Goal: Task Accomplishment & Management: Manage account settings

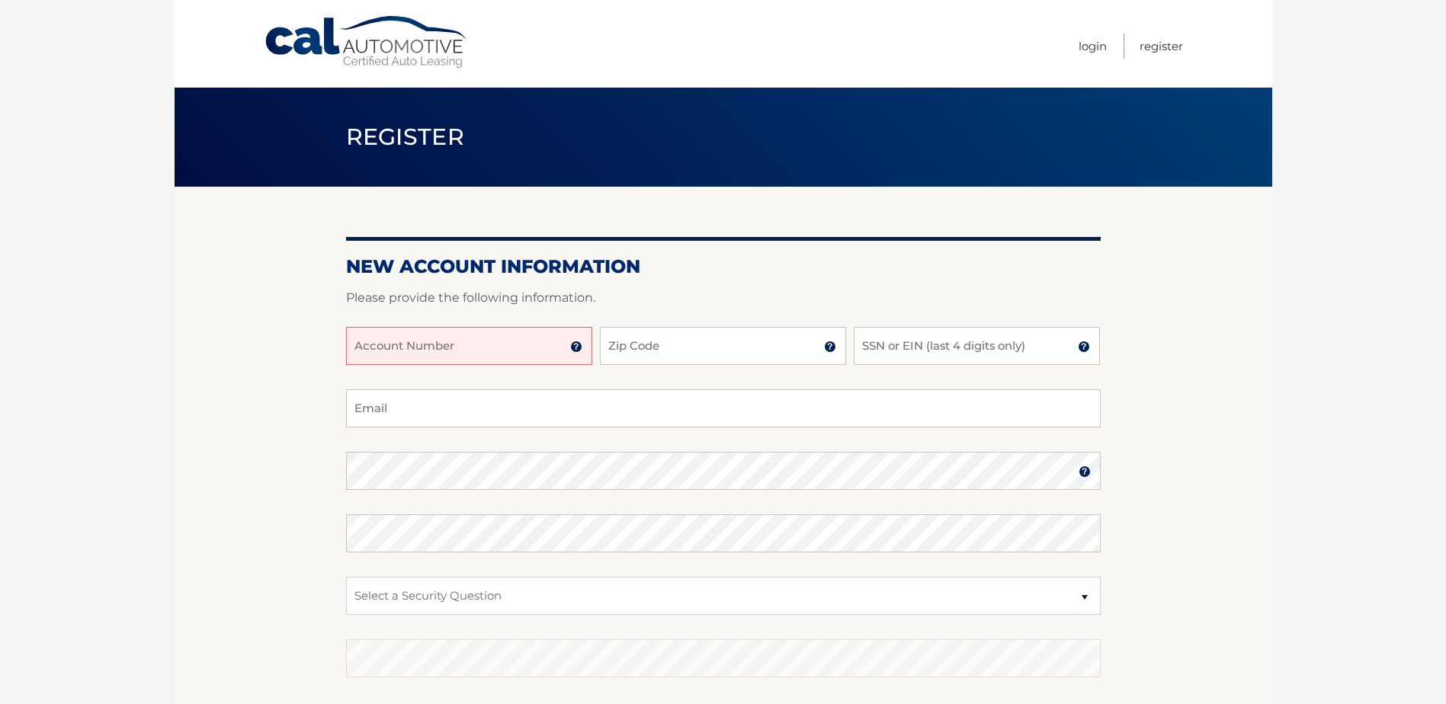
click at [513, 343] on input "Account Number" at bounding box center [469, 346] width 246 height 38
type input "44456007671"
type input "07090"
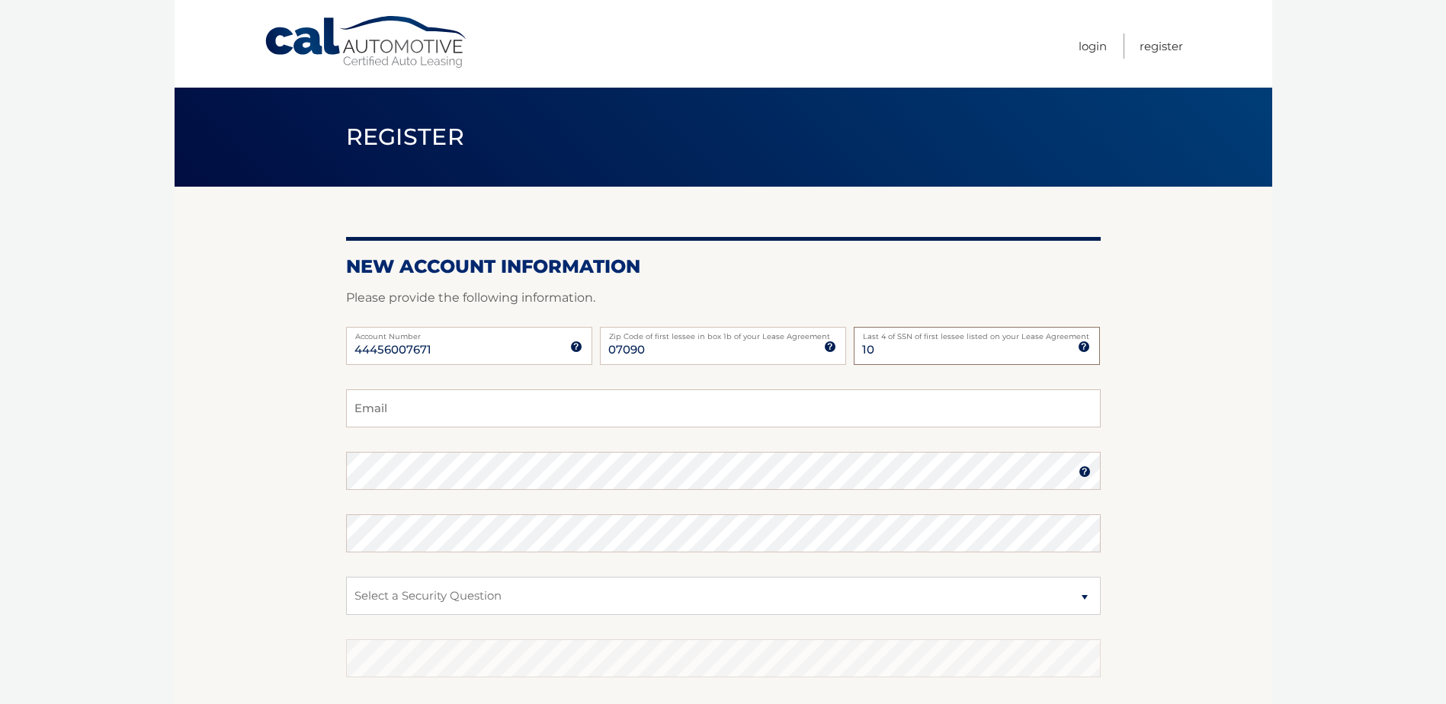
type input "1"
type input "6198"
type input "edheppt@gmail.com"
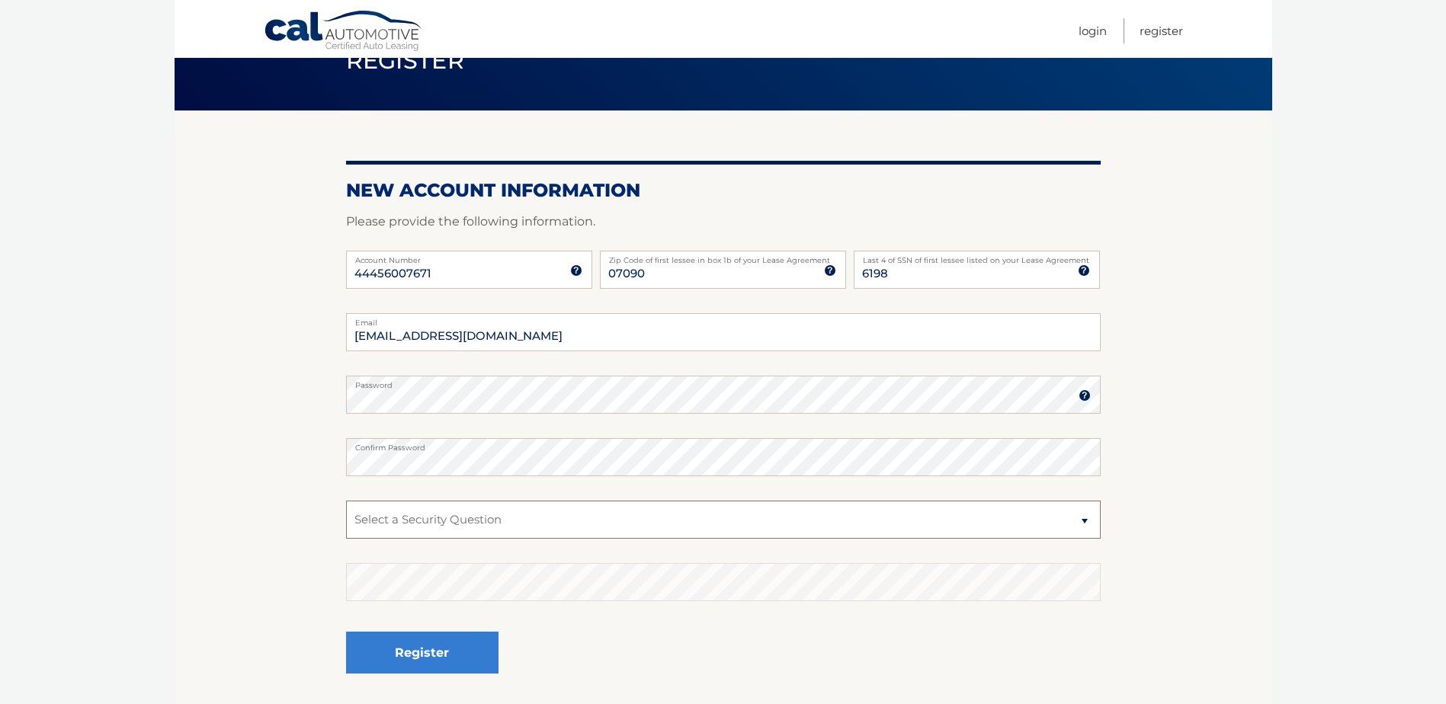
click at [649, 505] on select "Select a Security Question What was the name of your elementary school? What is…" at bounding box center [723, 520] width 755 height 38
select select "1"
click at [346, 501] on select "Select a Security Question What was the name of your elementary school? What is…" at bounding box center [723, 520] width 755 height 38
drag, startPoint x: 447, startPoint y: 689, endPoint x: 454, endPoint y: 666, distance: 23.9
click at [448, 685] on fieldset "edheppt@gmail.com Email Password Password should be a minimum of 6 characters a…" at bounding box center [723, 509] width 755 height 393
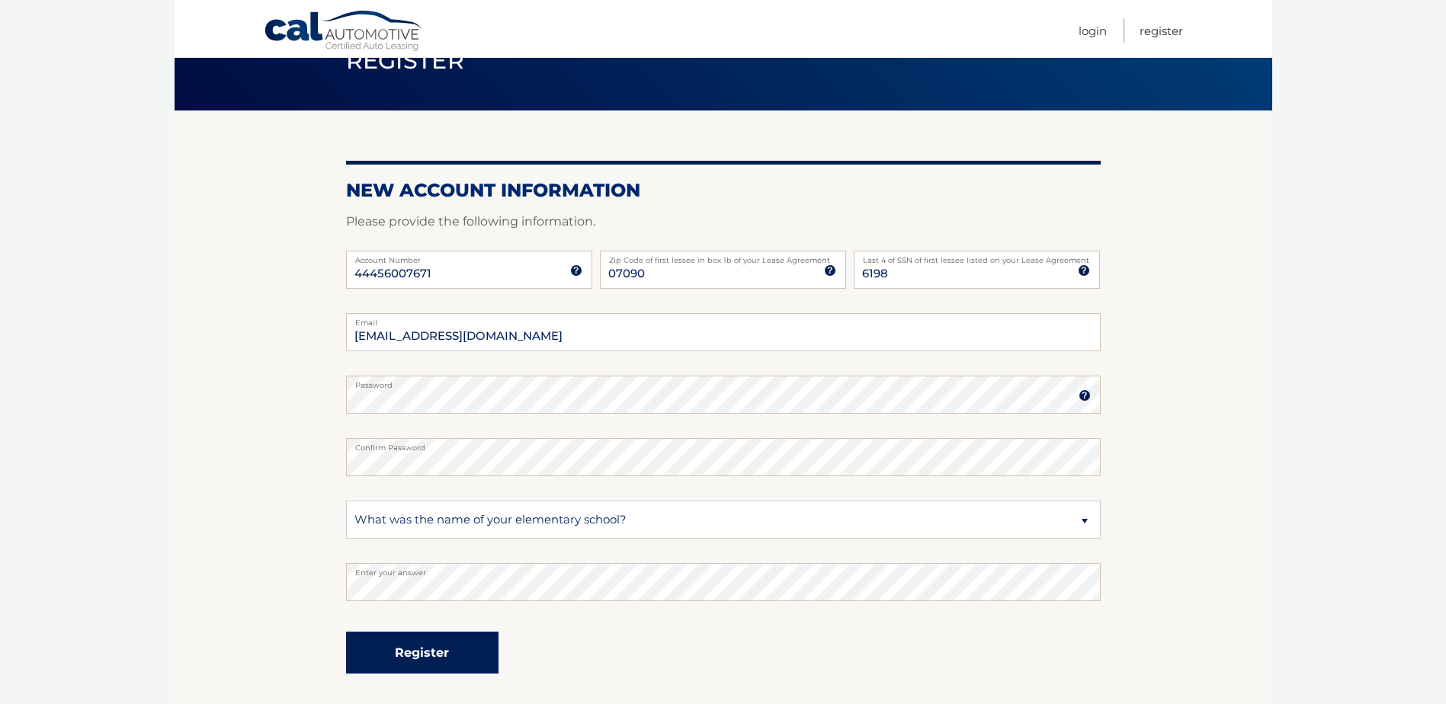
click at [454, 664] on button "Register" at bounding box center [422, 653] width 152 height 42
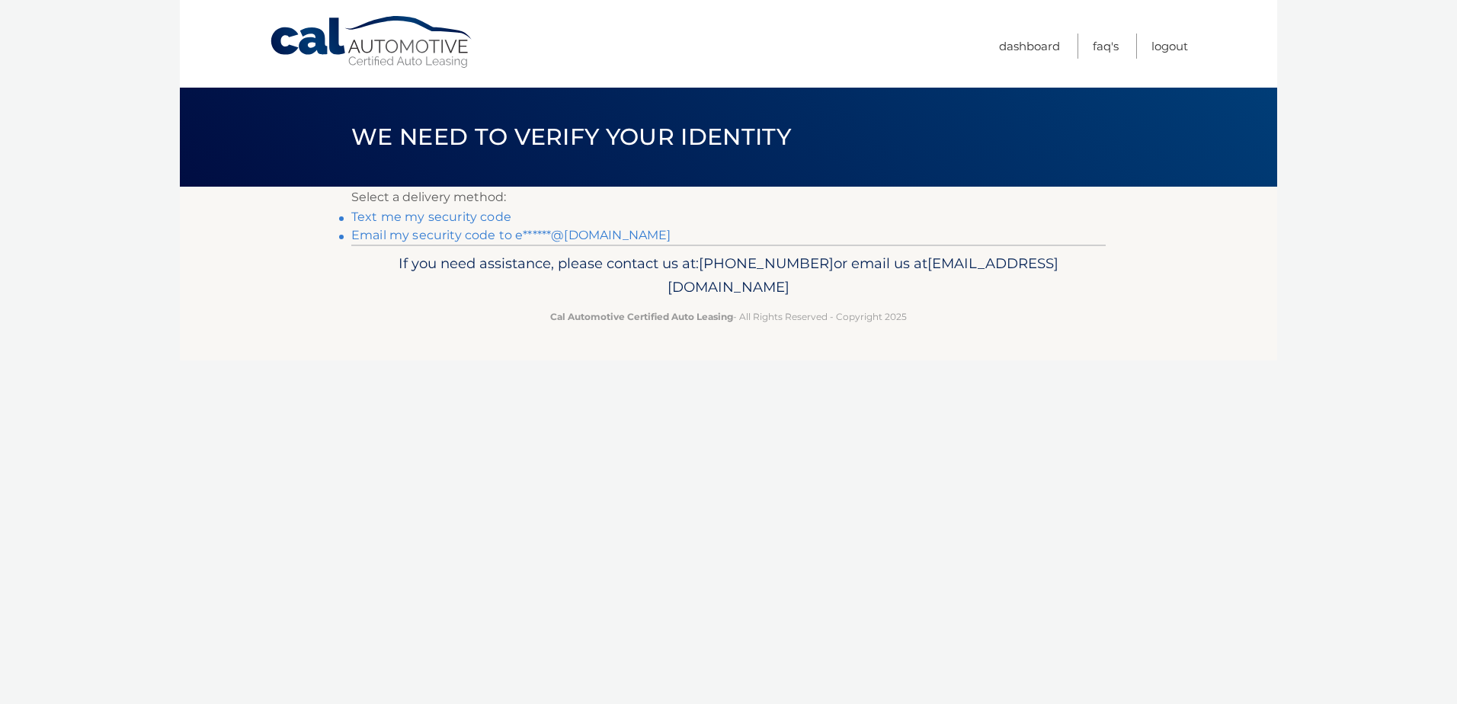
click at [418, 216] on link "Text me my security code" at bounding box center [431, 217] width 160 height 14
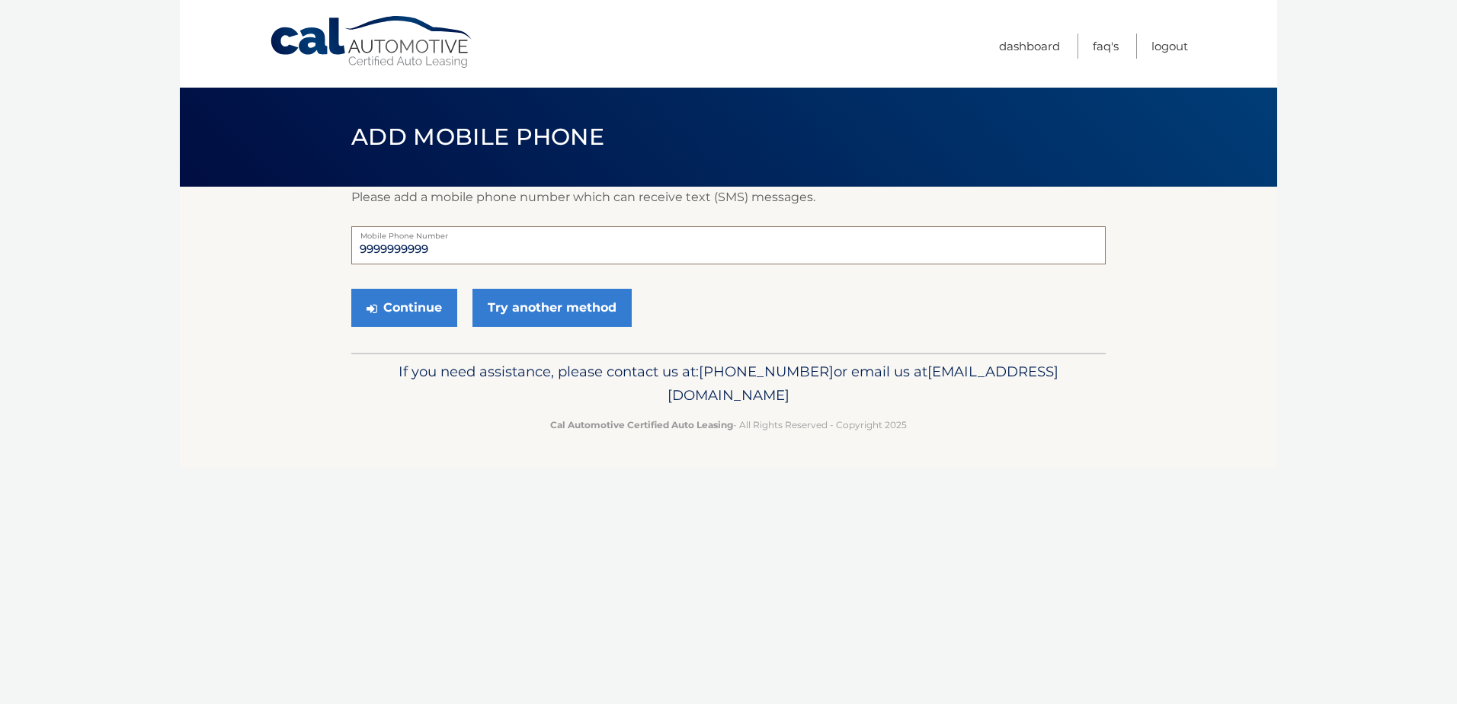
drag, startPoint x: 437, startPoint y: 249, endPoint x: 309, endPoint y: 256, distance: 127.5
click at [309, 256] on section "Please add a mobile phone number which can receive text (SMS) messages. 9999999…" at bounding box center [729, 270] width 1098 height 166
type input "9176569375"
drag, startPoint x: 243, startPoint y: 301, endPoint x: 330, endPoint y: 345, distance: 97.5
click at [243, 302] on section "Please add a mobile phone number which can receive text (SMS) messages. 9176569…" at bounding box center [729, 270] width 1098 height 166
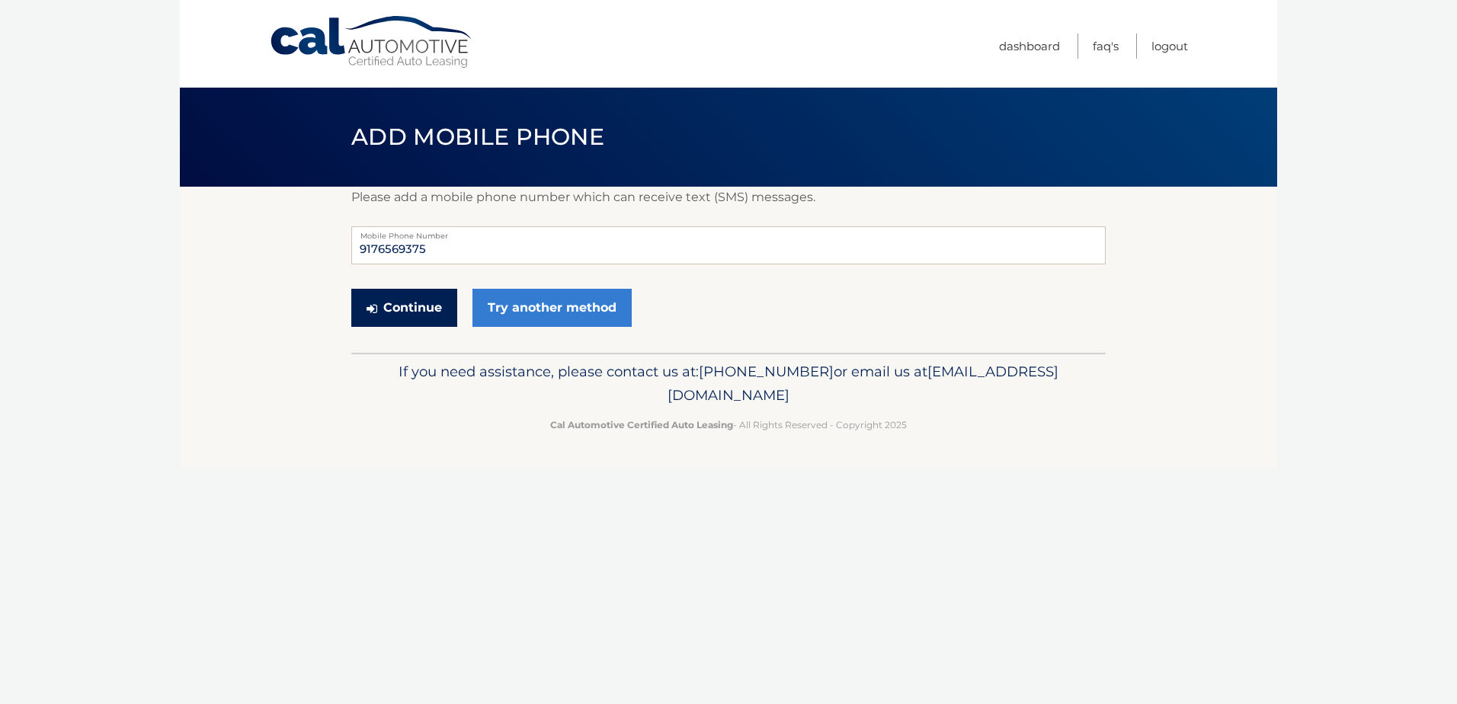
click at [423, 310] on button "Continue" at bounding box center [404, 308] width 106 height 38
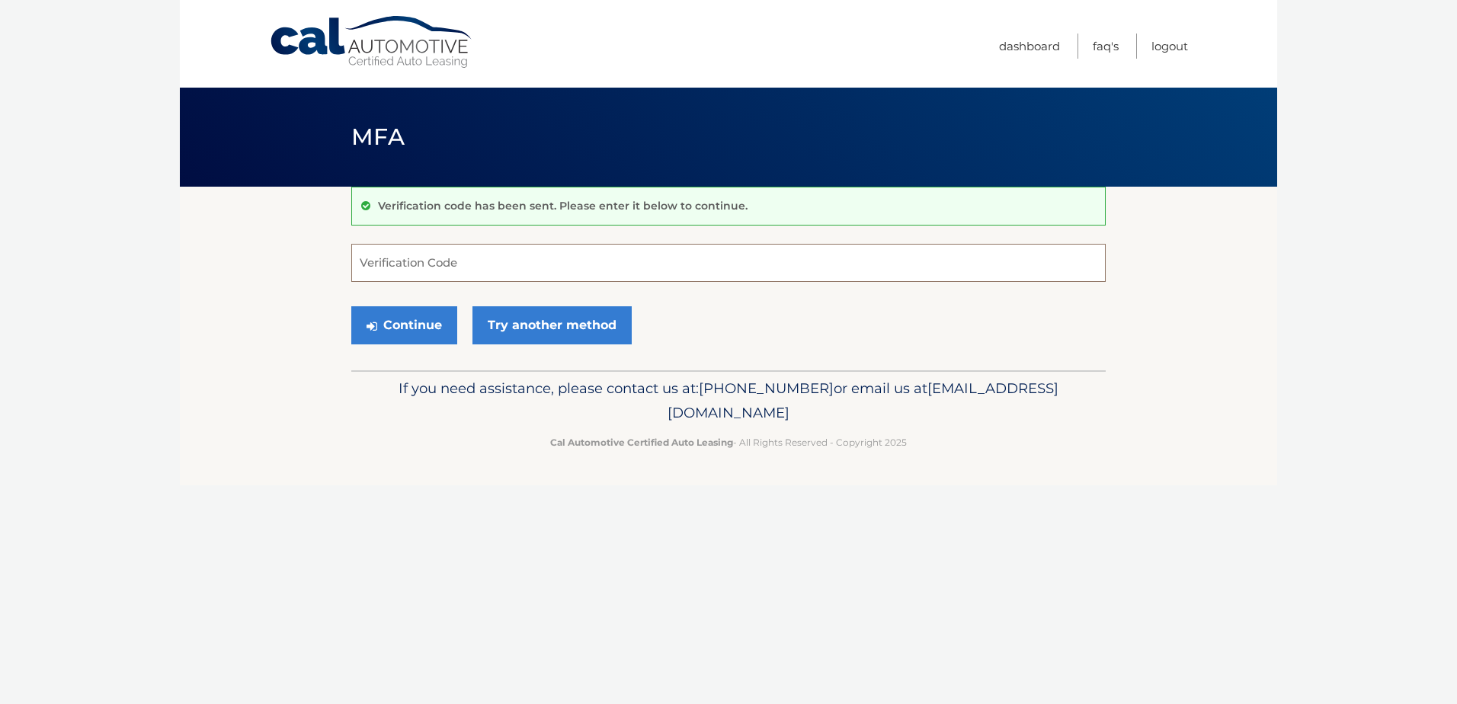
click at [424, 272] on input "Verification Code" at bounding box center [728, 263] width 755 height 38
type input "604289"
click at [422, 326] on button "Continue" at bounding box center [404, 325] width 106 height 38
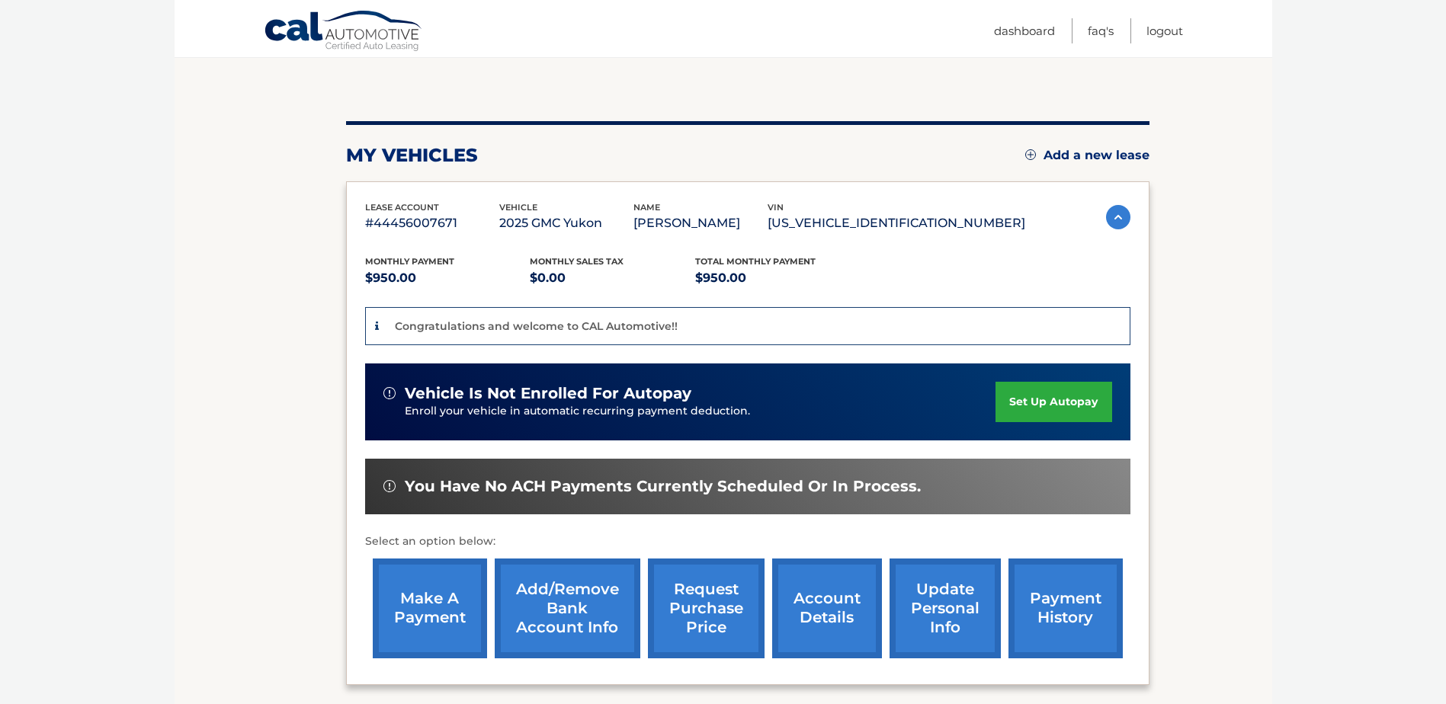
scroll to position [152, 0]
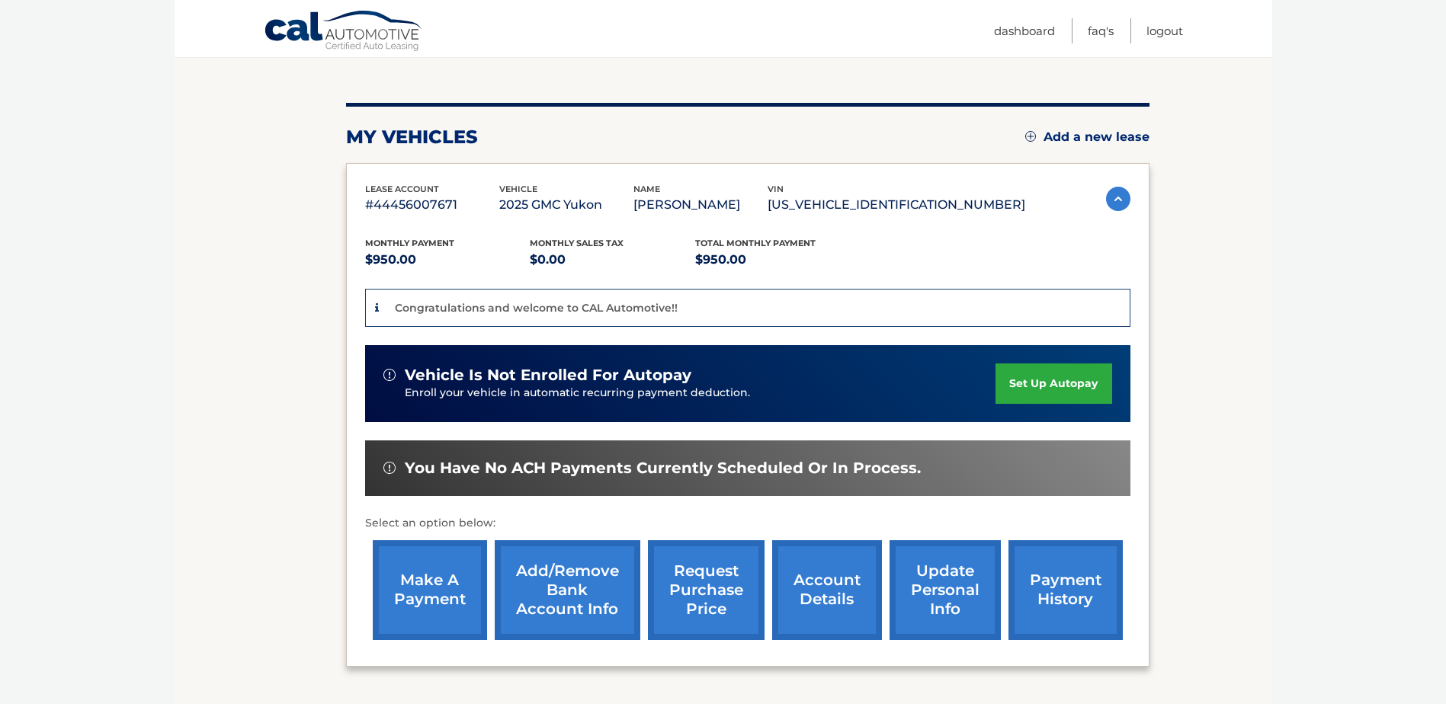
click at [663, 306] on p "Congratulations and welcome to CAL Automotive!!" at bounding box center [536, 308] width 283 height 14
click at [665, 308] on p "Congratulations and welcome to CAL Automotive!!" at bounding box center [536, 308] width 283 height 14
click at [1011, 380] on link "set up autopay" at bounding box center [1053, 384] width 116 height 40
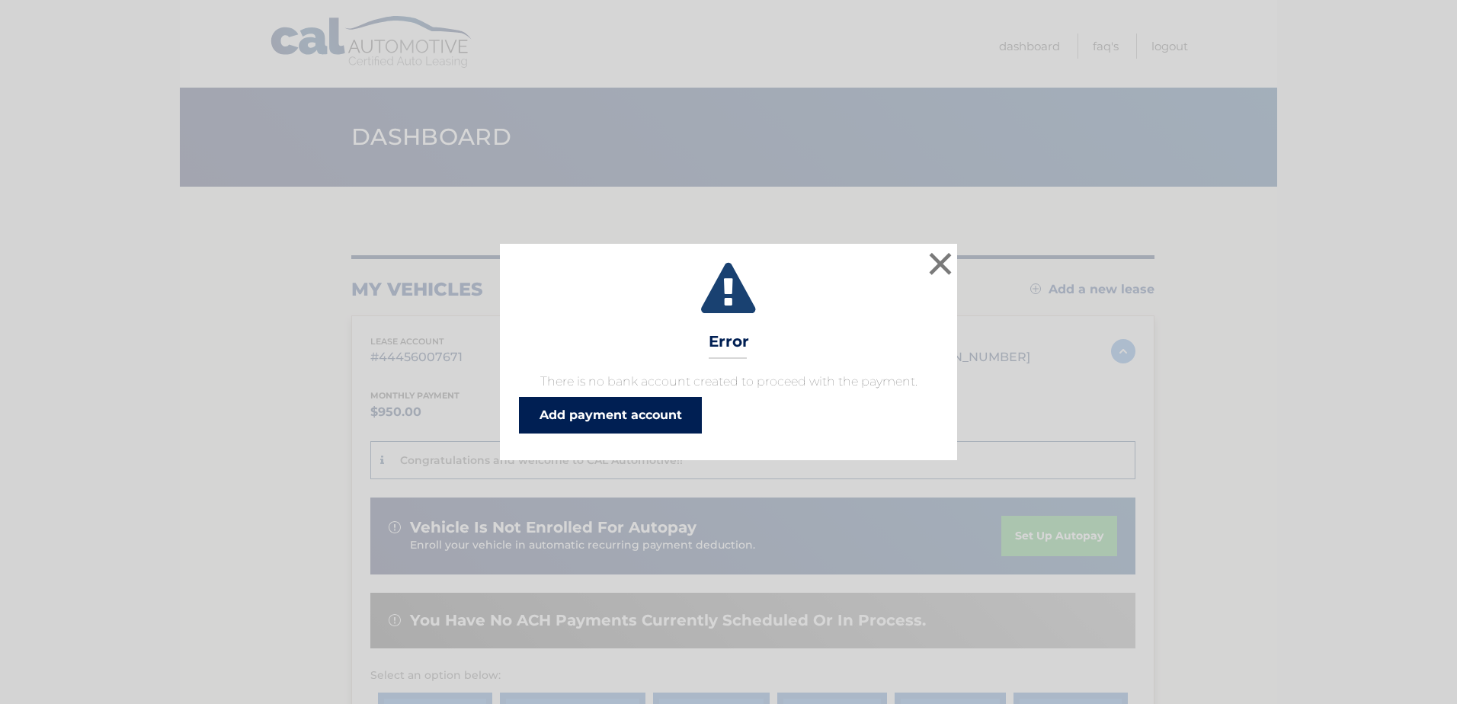
click at [650, 411] on link "Add payment account" at bounding box center [610, 415] width 183 height 37
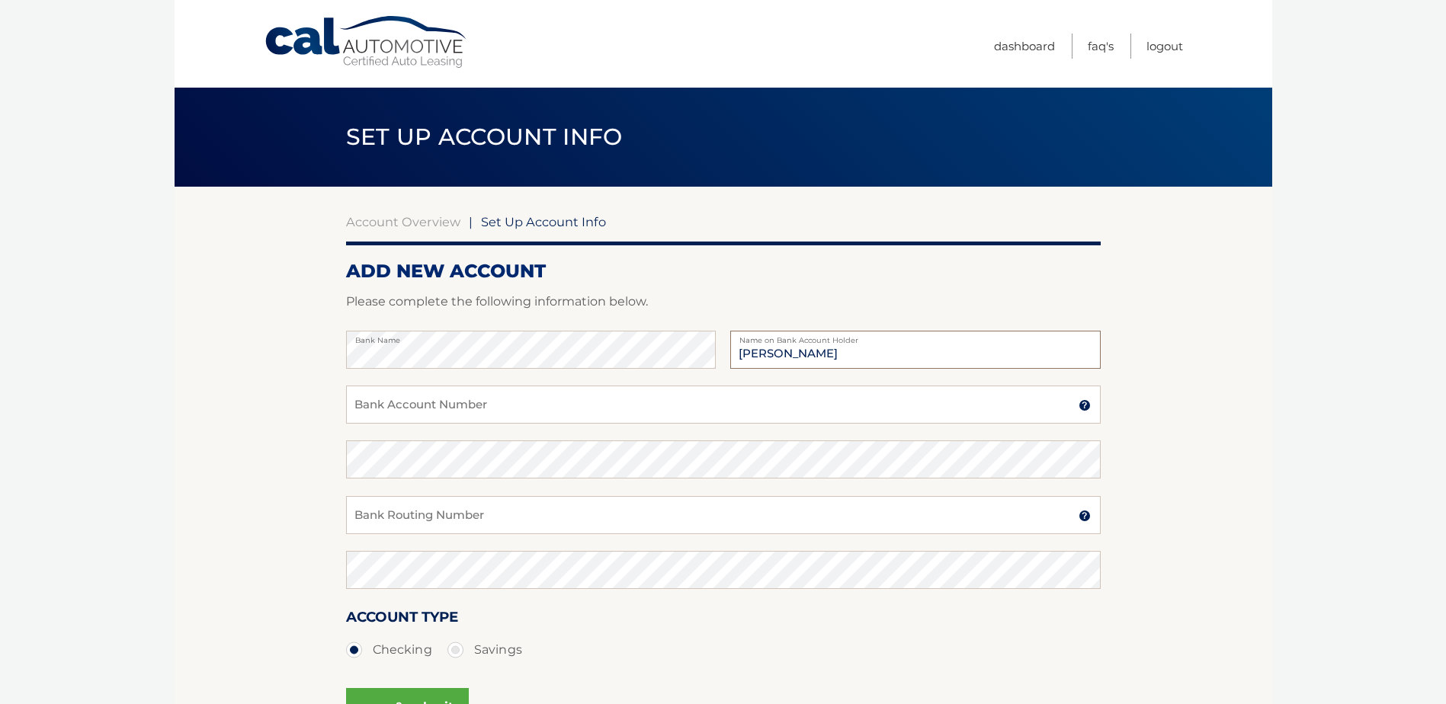
type input "[PERSON_NAME]"
click at [553, 403] on input "Bank Account Number" at bounding box center [723, 405] width 755 height 38
type input "381046738246"
drag, startPoint x: 396, startPoint y: 403, endPoint x: 333, endPoint y: 397, distance: 63.6
click at [333, 397] on section "Account Overview | Set Up Account Info ADD NEW ACCOUNT Please complete the foll…" at bounding box center [724, 478] width 1098 height 582
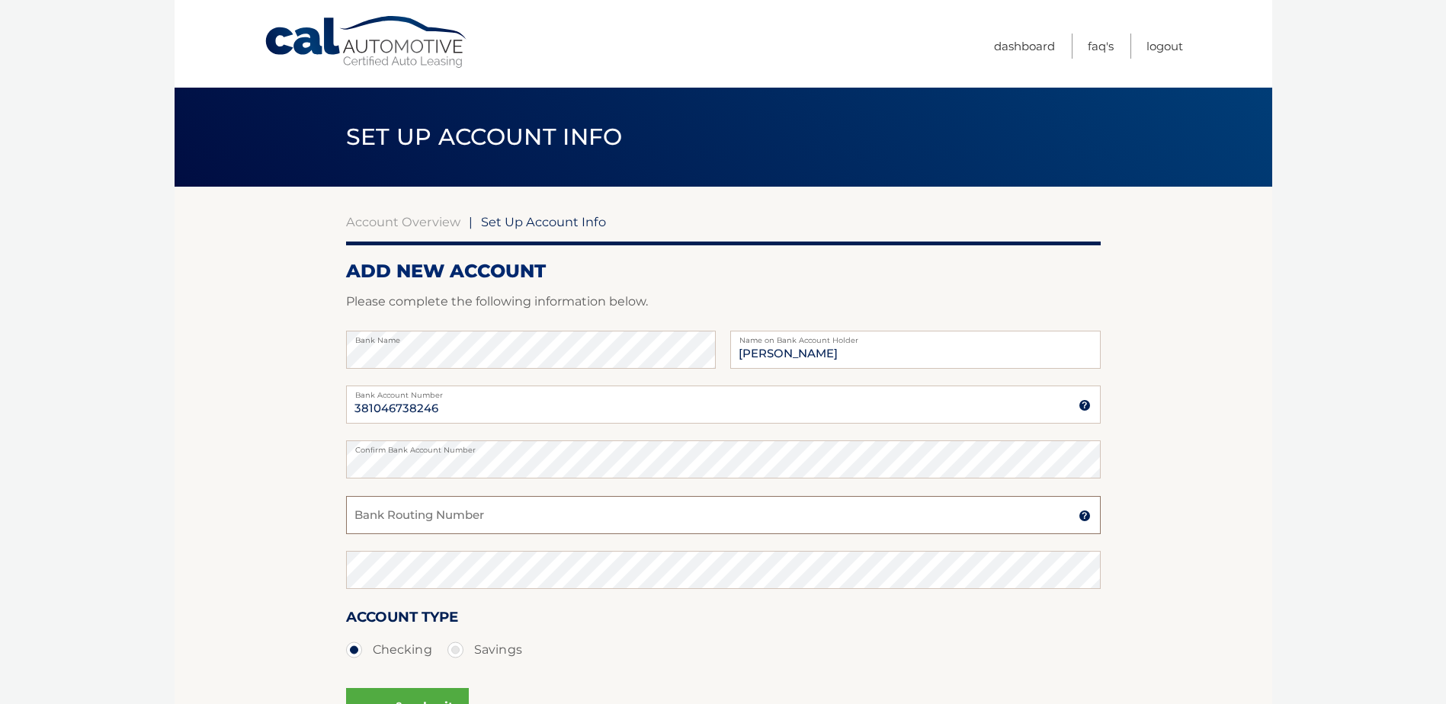
click at [412, 524] on input "Bank Routing Number" at bounding box center [723, 515] width 755 height 38
type input "021200339"
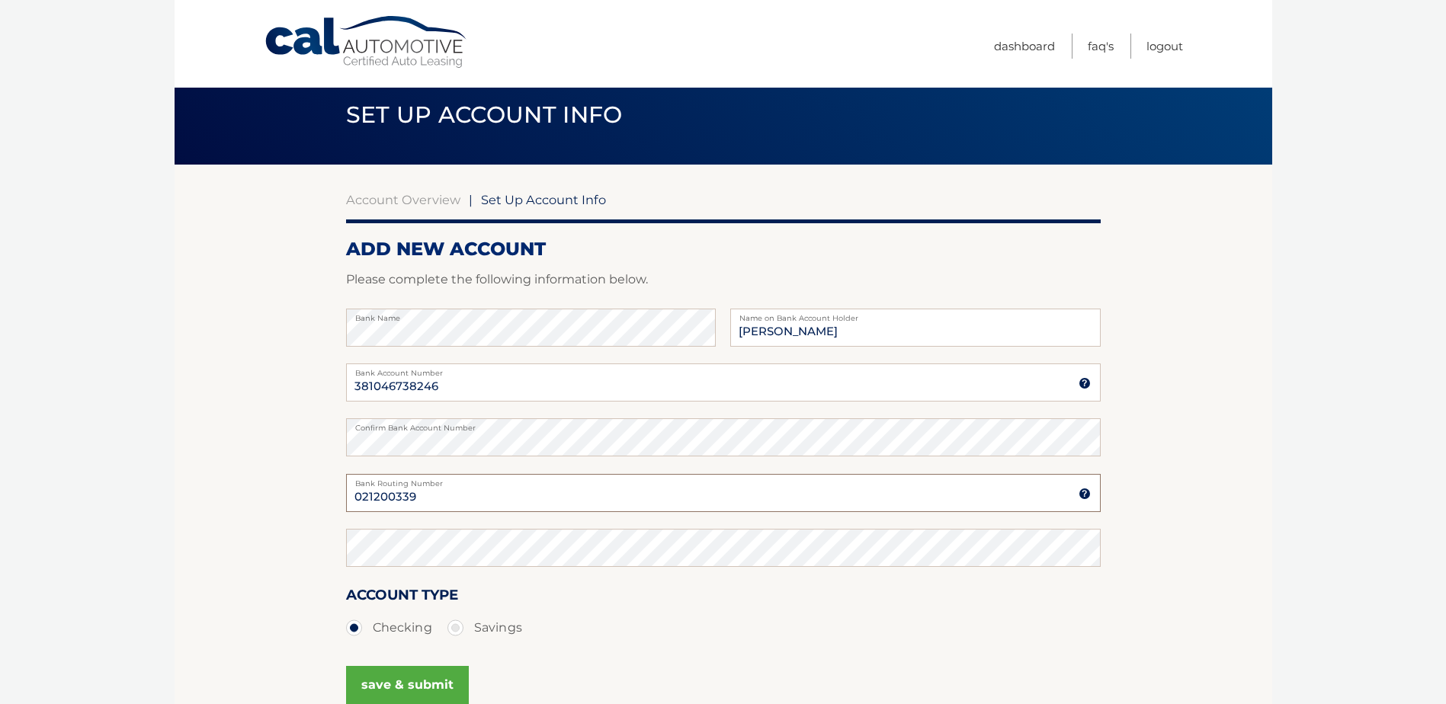
drag, startPoint x: 368, startPoint y: 507, endPoint x: 300, endPoint y: 505, distance: 67.9
click at [300, 505] on section "Account Overview | Set Up Account Info ADD NEW ACCOUNT Please complete the foll…" at bounding box center [724, 456] width 1098 height 582
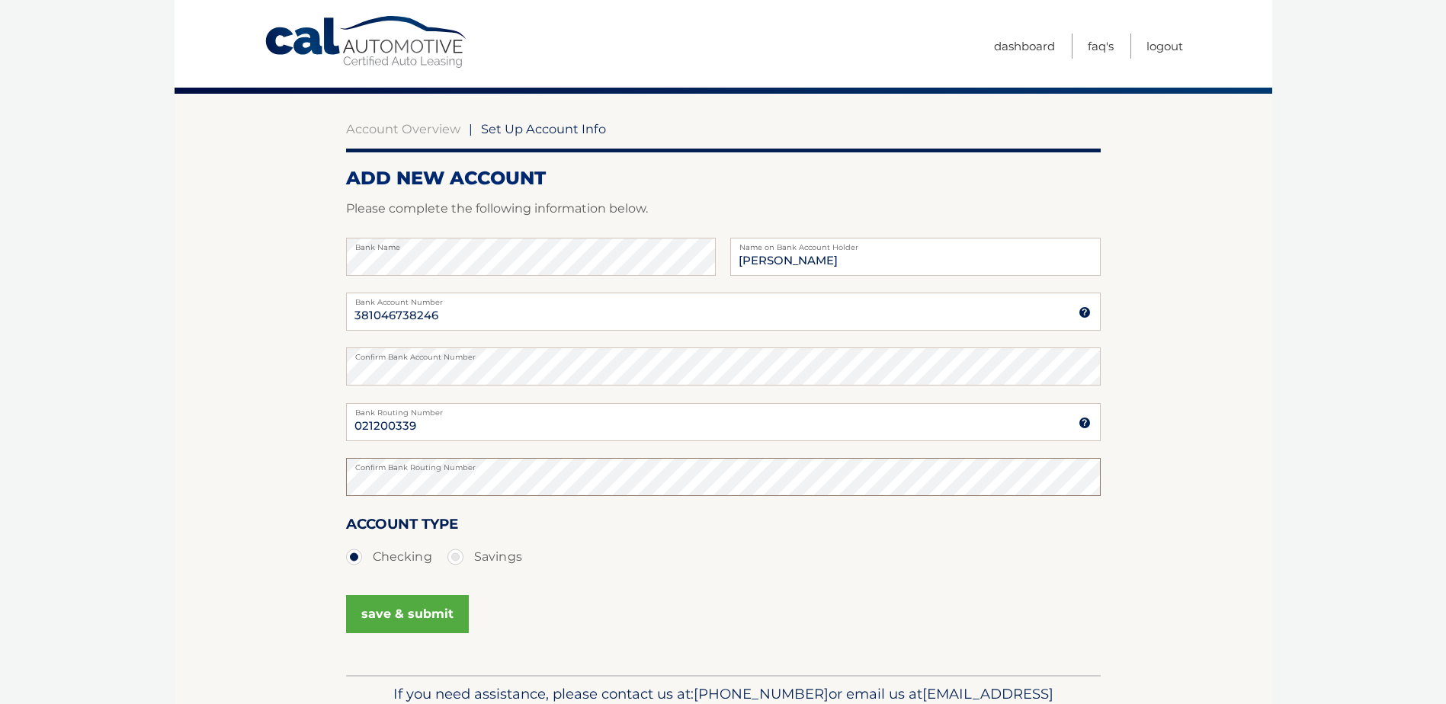
scroll to position [175, 0]
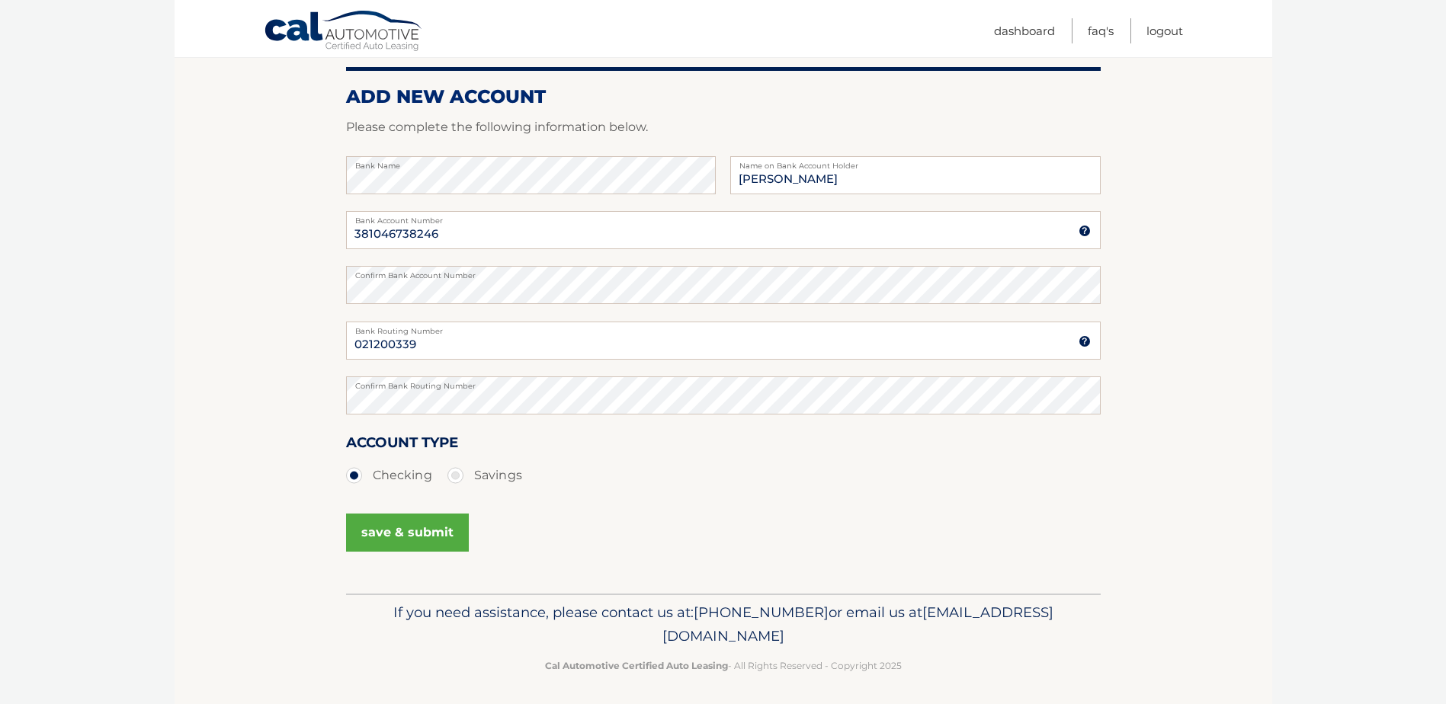
click at [389, 531] on button "save & submit" at bounding box center [407, 533] width 123 height 38
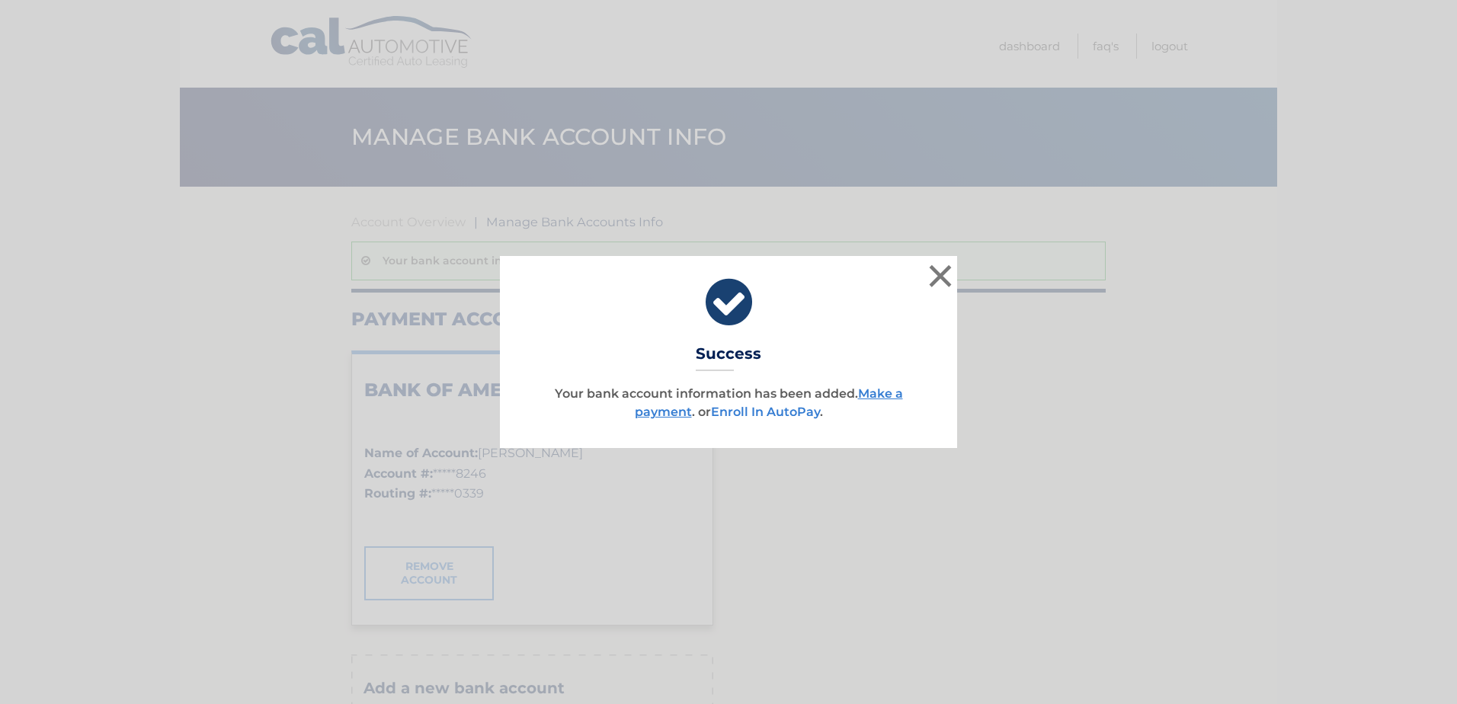
click at [795, 411] on link "Enroll In AutoPay" at bounding box center [765, 412] width 109 height 14
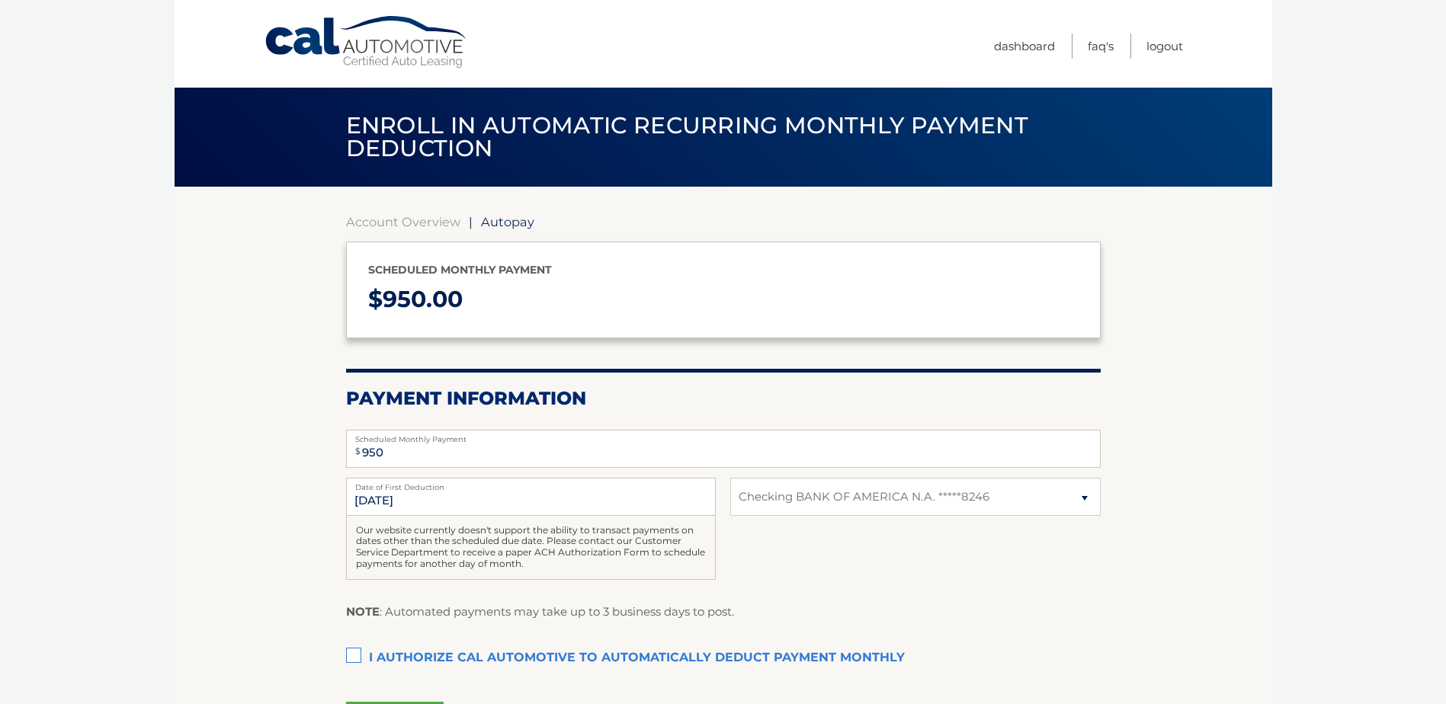
select select "MmNhNjdhMWItNmQ1Zi00ZWFiLTlhNDUtN2FlZGExOWQ0OGZi"
click at [838, 503] on select "Select Bank Account Checking BANK OF AMERICA N.A. *****8246" at bounding box center [915, 497] width 370 height 38
click at [838, 598] on fieldset "$ 950 Scheduled Monthly Payment Monthly Deduction cannot exceed amount of 2 mon…" at bounding box center [723, 590] width 755 height 341
click at [275, 493] on section "Account Overview | Autopay Scheduled monthly payment $ 950.00 Payment Informati…" at bounding box center [724, 474] width 1098 height 574
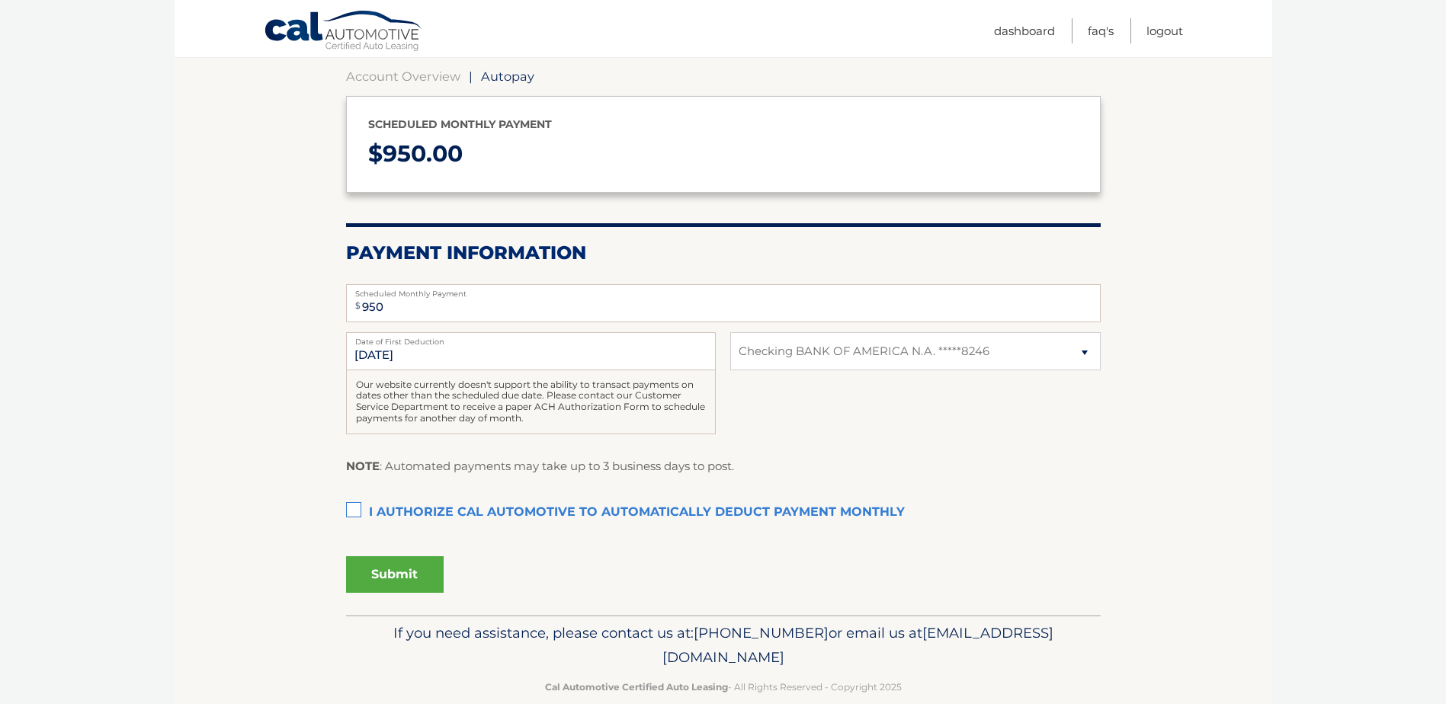
scroll to position [152, 0]
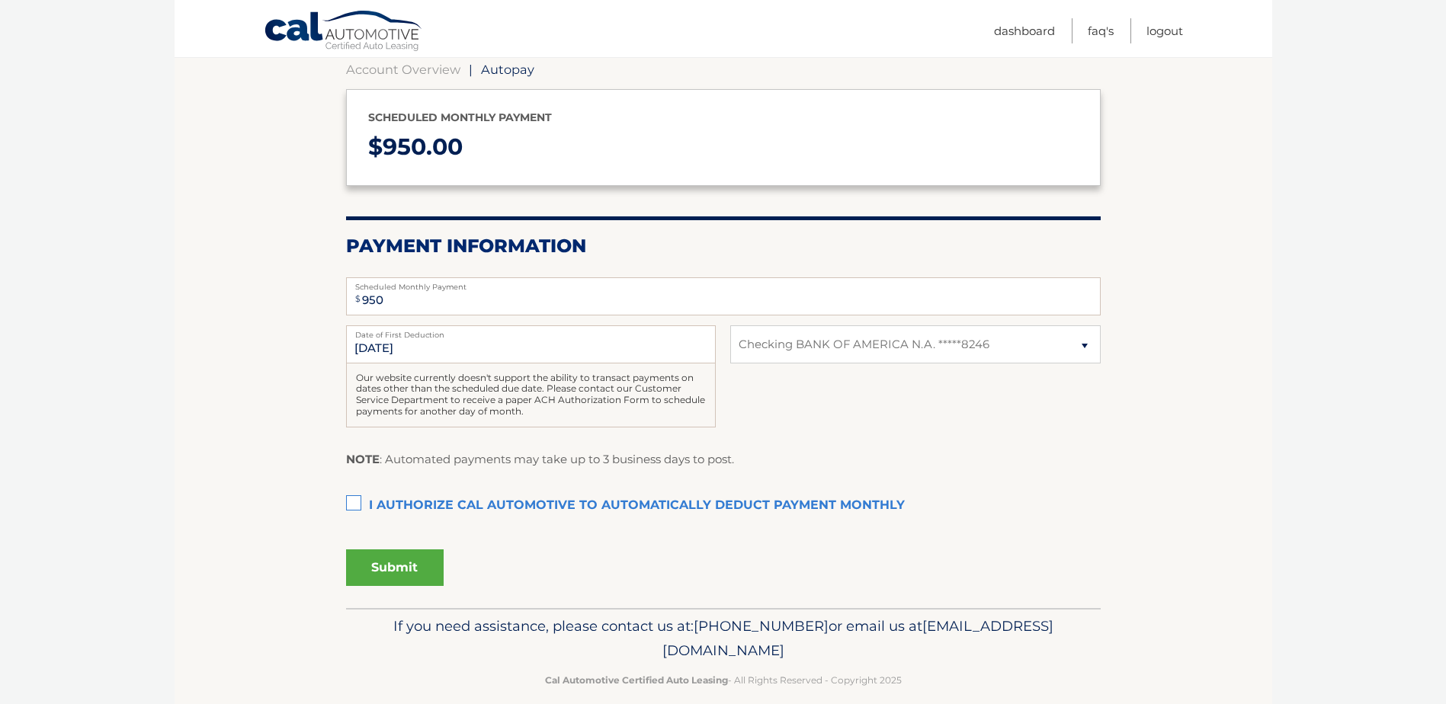
click at [355, 498] on label "I authorize cal automotive to automatically deduct payment monthly This checkbo…" at bounding box center [723, 506] width 755 height 30
click at [0, 0] on input "I authorize cal automotive to automatically deduct payment monthly This checkbo…" at bounding box center [0, 0] width 0 height 0
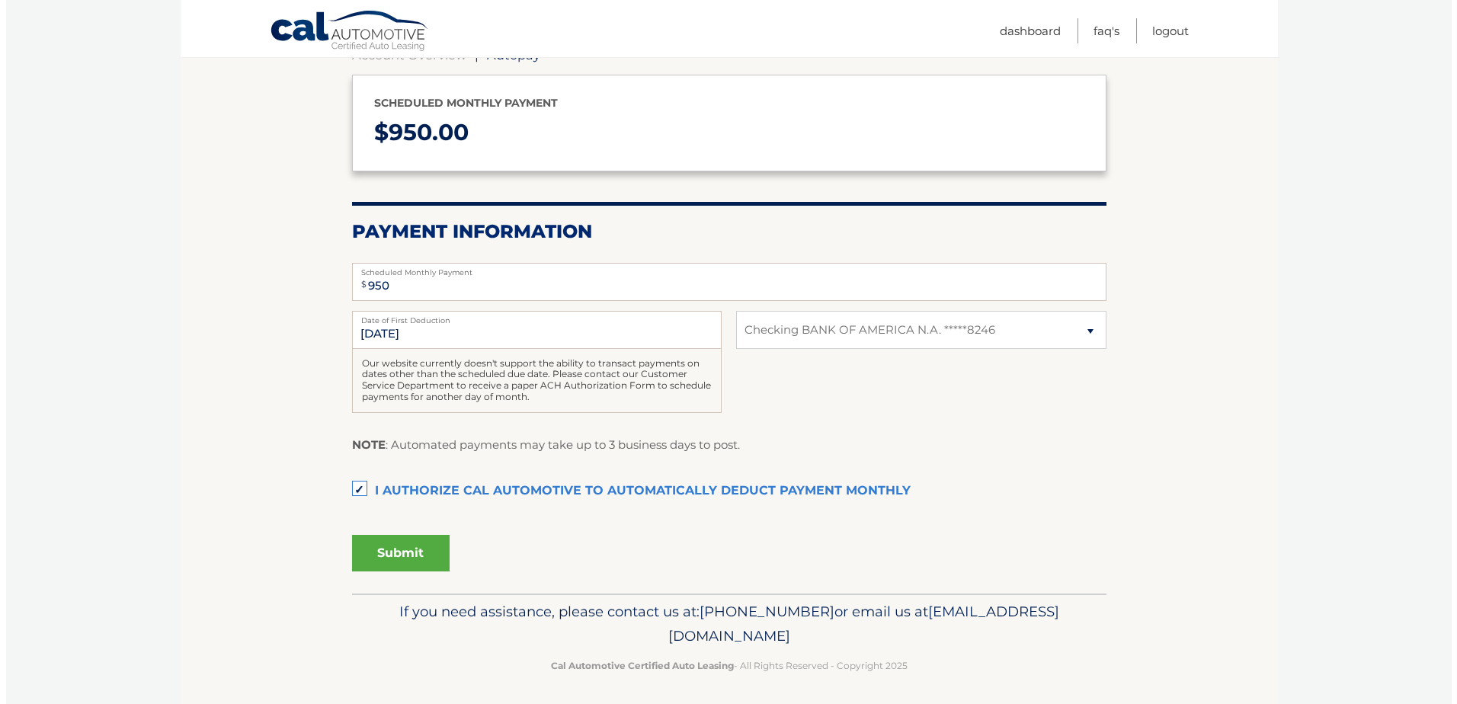
scroll to position [172, 0]
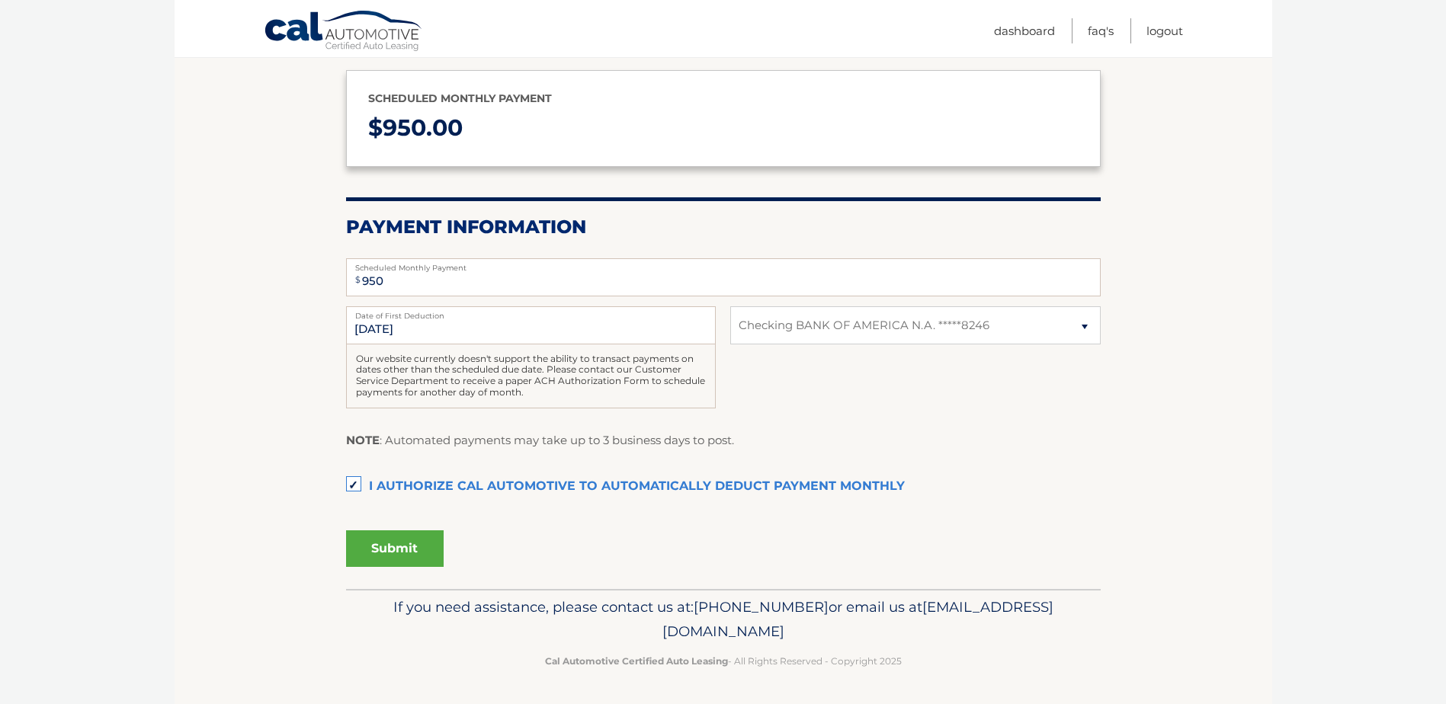
click at [389, 544] on button "Submit" at bounding box center [395, 549] width 98 height 37
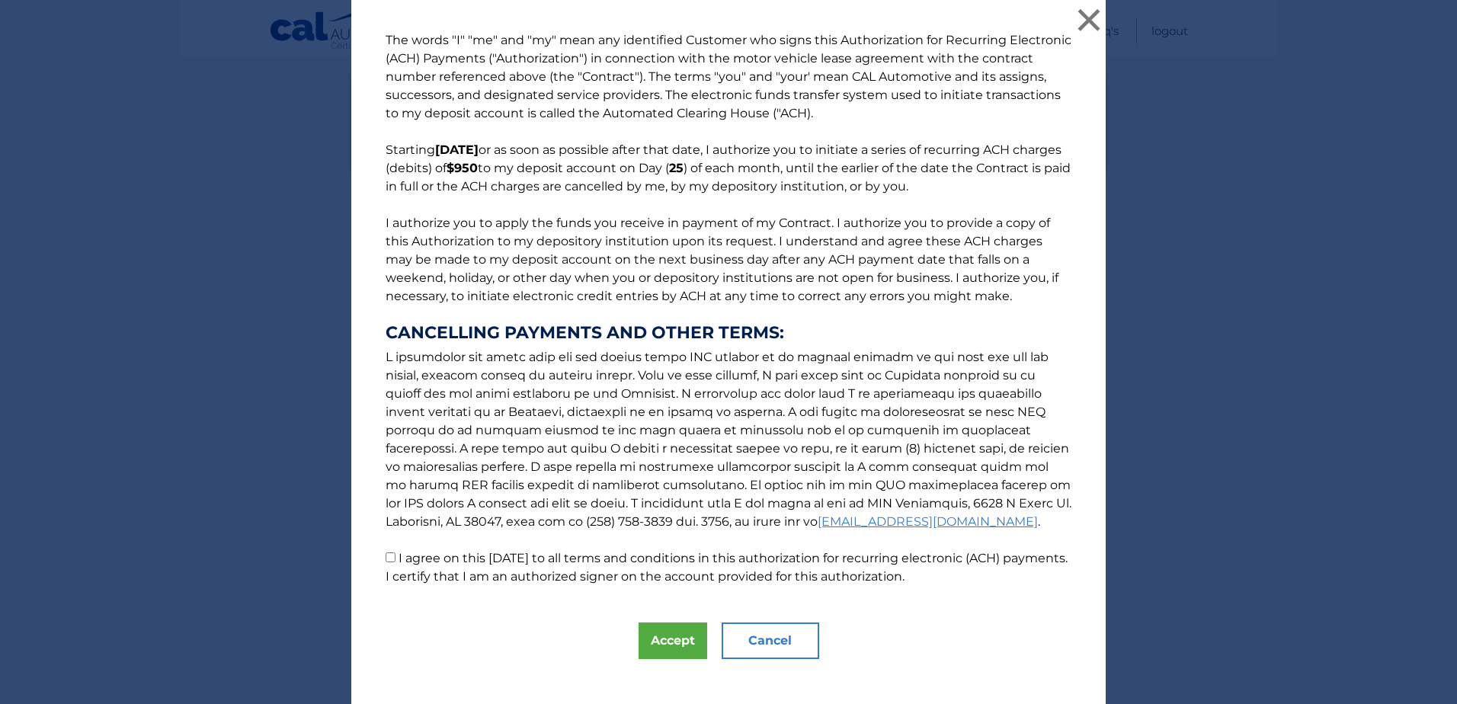
click at [387, 555] on input "I agree on this 09/17/2025 to all terms and conditions in this authorization fo…" at bounding box center [391, 558] width 10 height 10
checkbox input "true"
click at [657, 628] on button "Accept" at bounding box center [673, 641] width 69 height 37
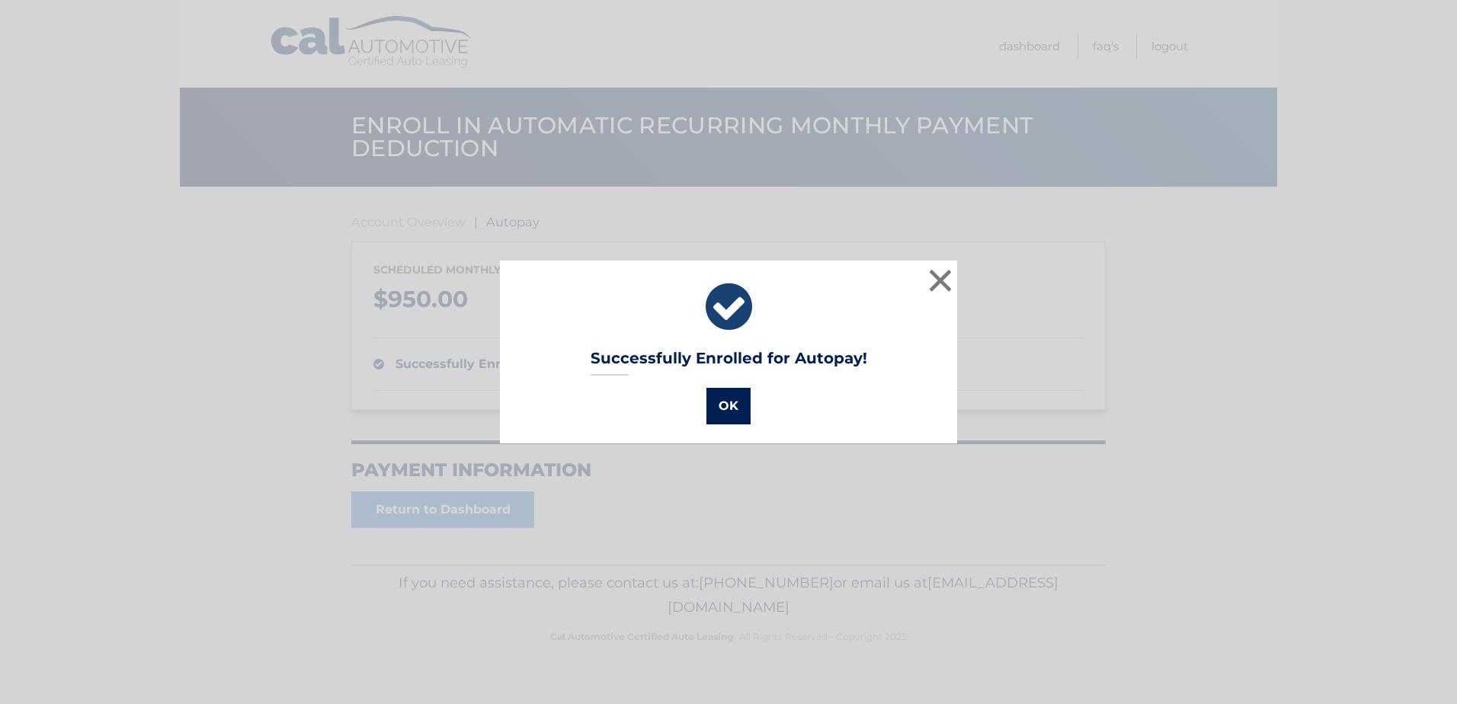
click at [719, 412] on button "OK" at bounding box center [729, 406] width 44 height 37
